Goal: Task Accomplishment & Management: Complete application form

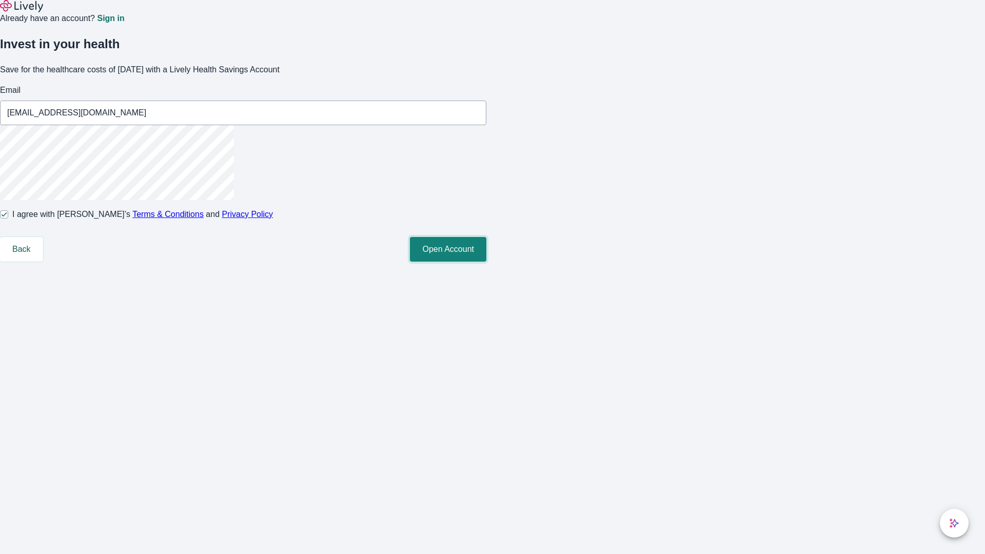
click at [486, 262] on button "Open Account" at bounding box center [448, 249] width 76 height 25
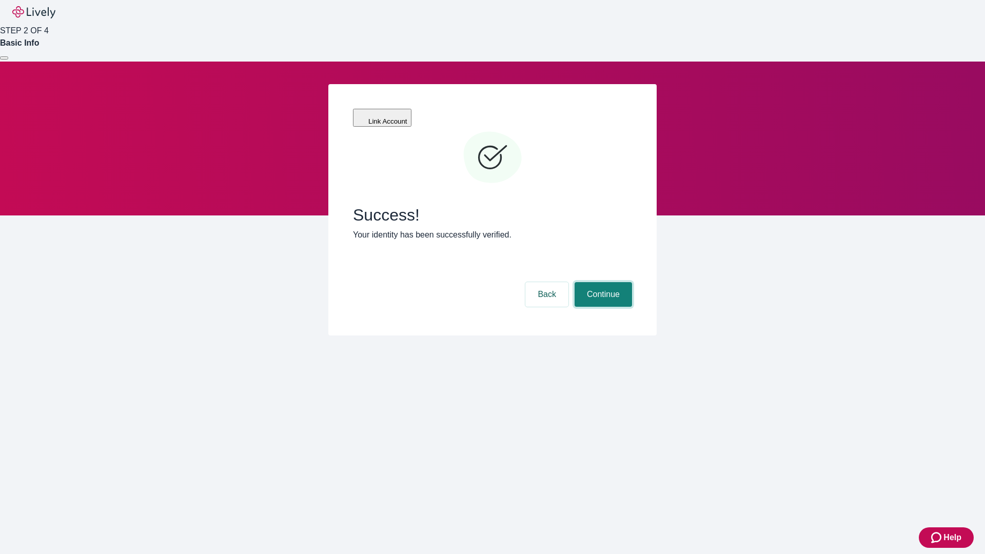
click at [602, 282] on button "Continue" at bounding box center [603, 294] width 57 height 25
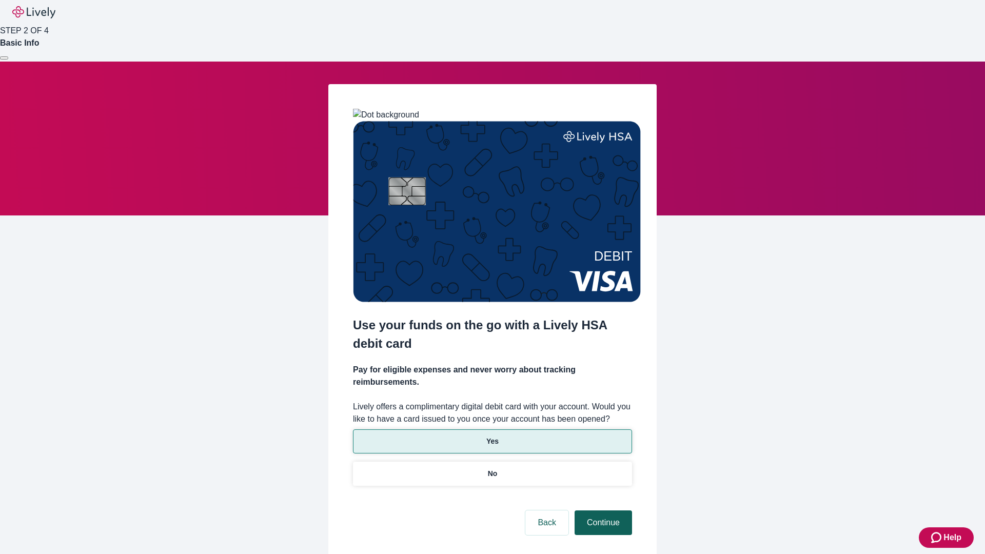
click at [492, 436] on p "Yes" at bounding box center [492, 441] width 12 height 11
click at [602, 510] on button "Continue" at bounding box center [603, 522] width 57 height 25
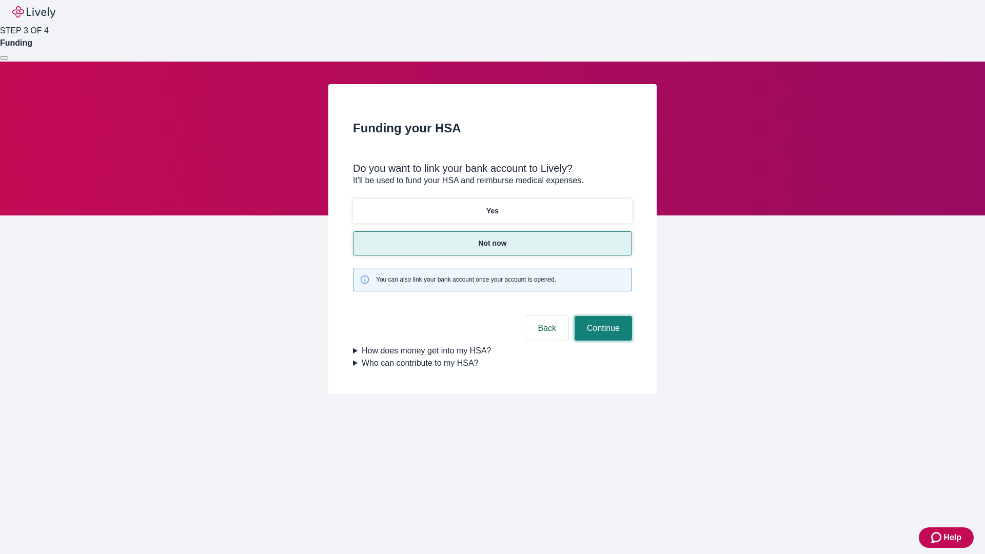
click at [602, 316] on button "Continue" at bounding box center [603, 328] width 57 height 25
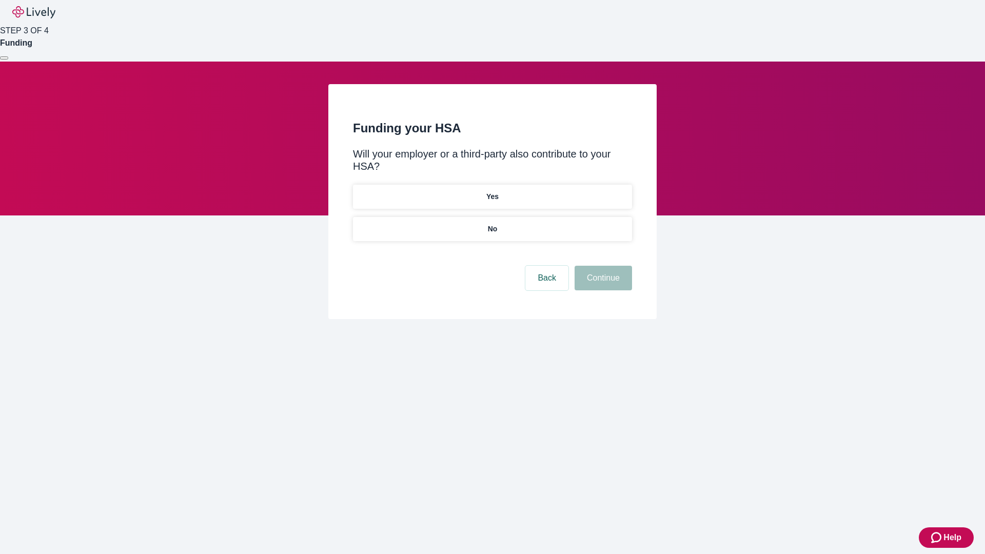
click at [492, 224] on p "No" at bounding box center [493, 229] width 10 height 11
click at [602, 266] on button "Continue" at bounding box center [603, 278] width 57 height 25
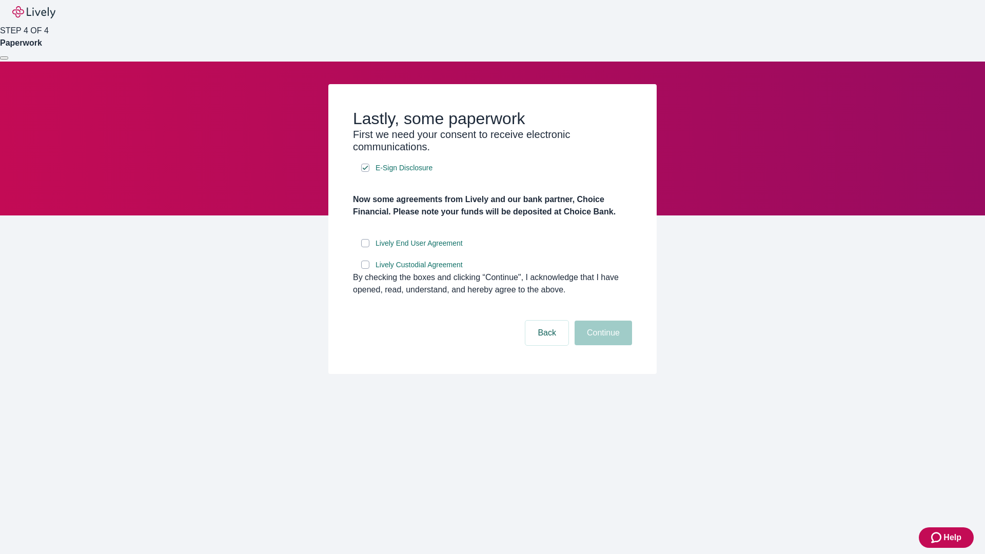
click at [365, 247] on input "Lively End User Agreement" at bounding box center [365, 243] width 8 height 8
checkbox input "true"
click at [365, 269] on input "Lively Custodial Agreement" at bounding box center [365, 265] width 8 height 8
checkbox input "true"
click at [602, 345] on button "Continue" at bounding box center [603, 333] width 57 height 25
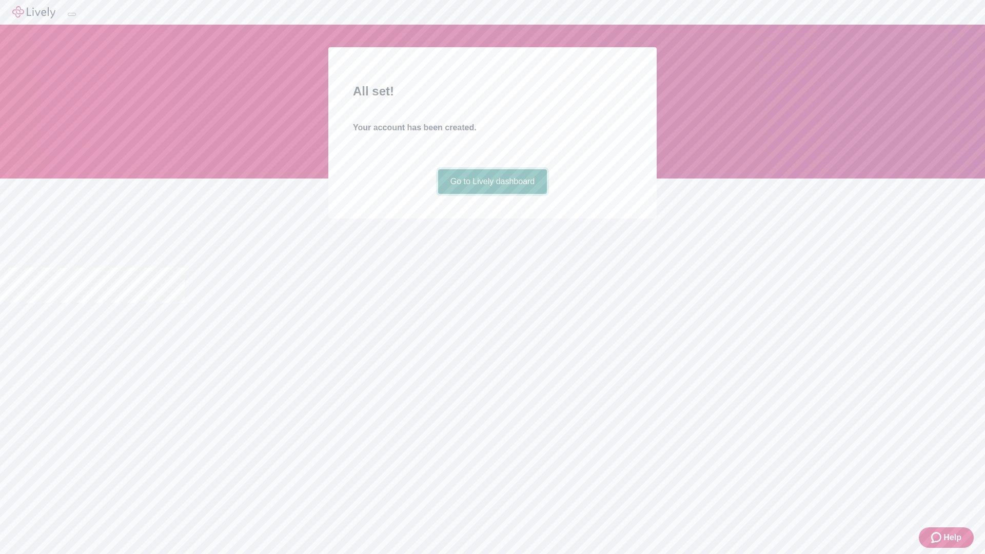
click at [492, 194] on link "Go to Lively dashboard" at bounding box center [492, 181] width 109 height 25
